Goal: Browse casually

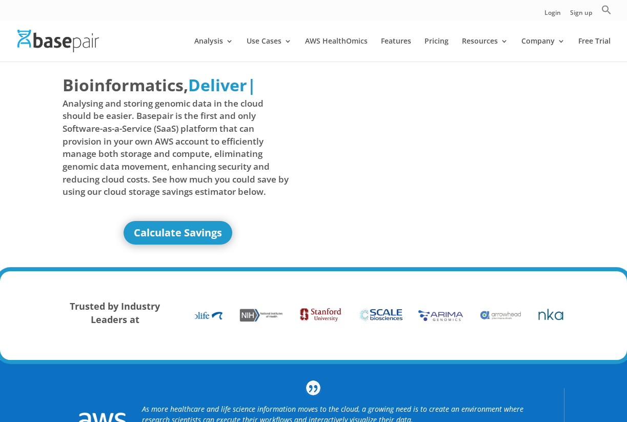
scroll to position [4, 0]
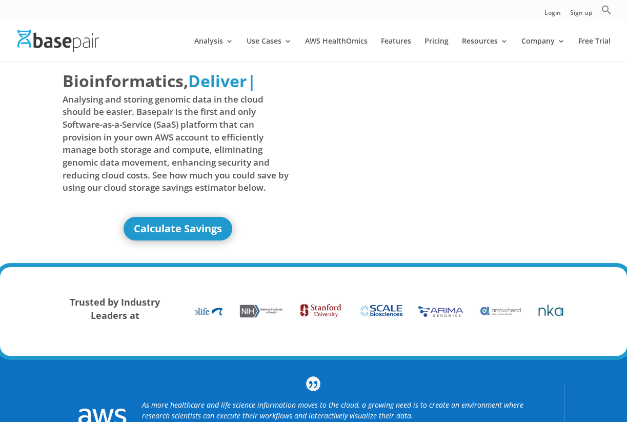
click at [312, 315] on img at bounding box center [320, 311] width 49 height 22
click at [317, 305] on img at bounding box center [320, 311] width 49 height 22
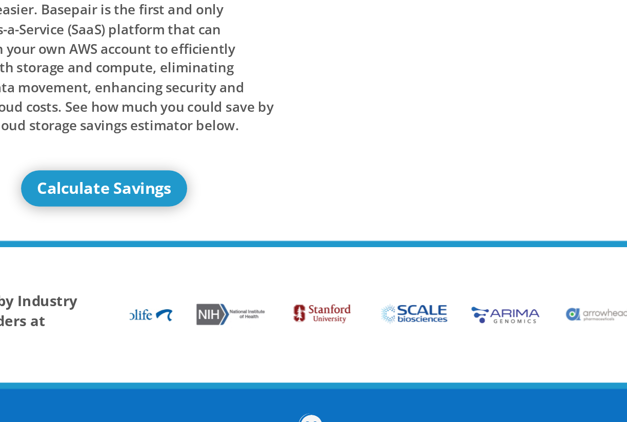
click at [256, 312] on img at bounding box center [260, 310] width 49 height 19
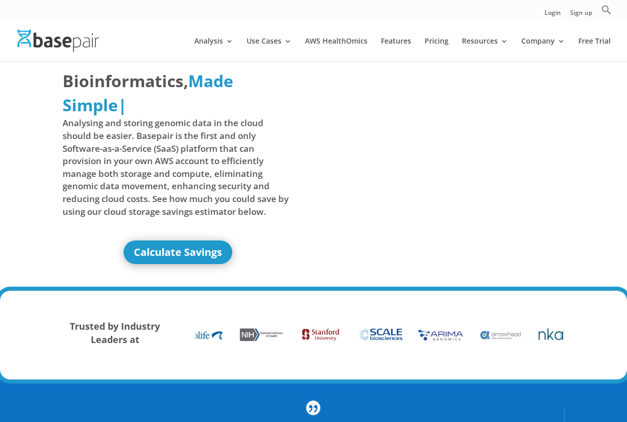
click at [152, 331] on strong "Trusted by Industry Leaders at" at bounding box center [115, 333] width 90 height 26
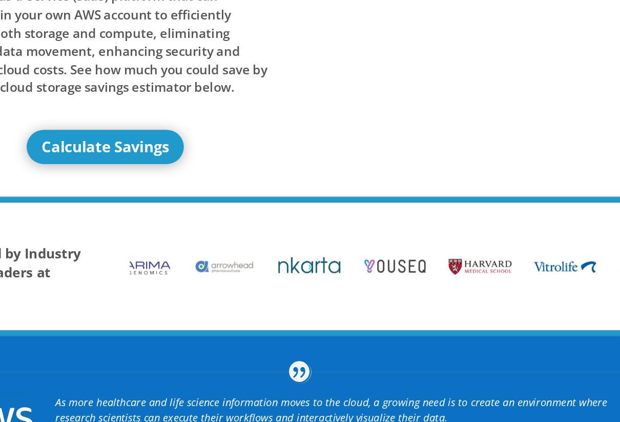
scroll to position [4, 0]
